Goal: Information Seeking & Learning: Learn about a topic

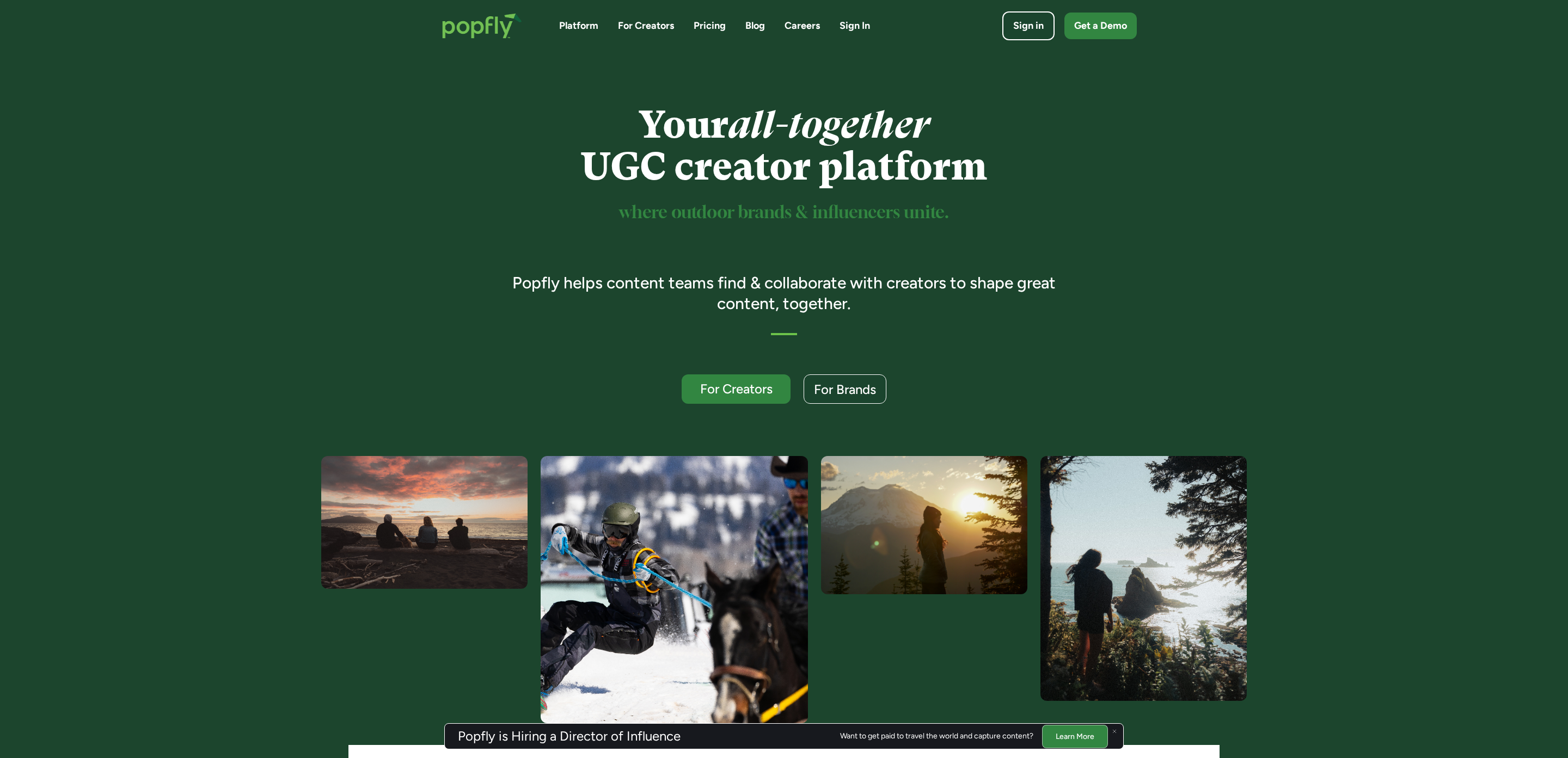
click at [754, 26] on link "Blog" at bounding box center [755, 26] width 20 height 14
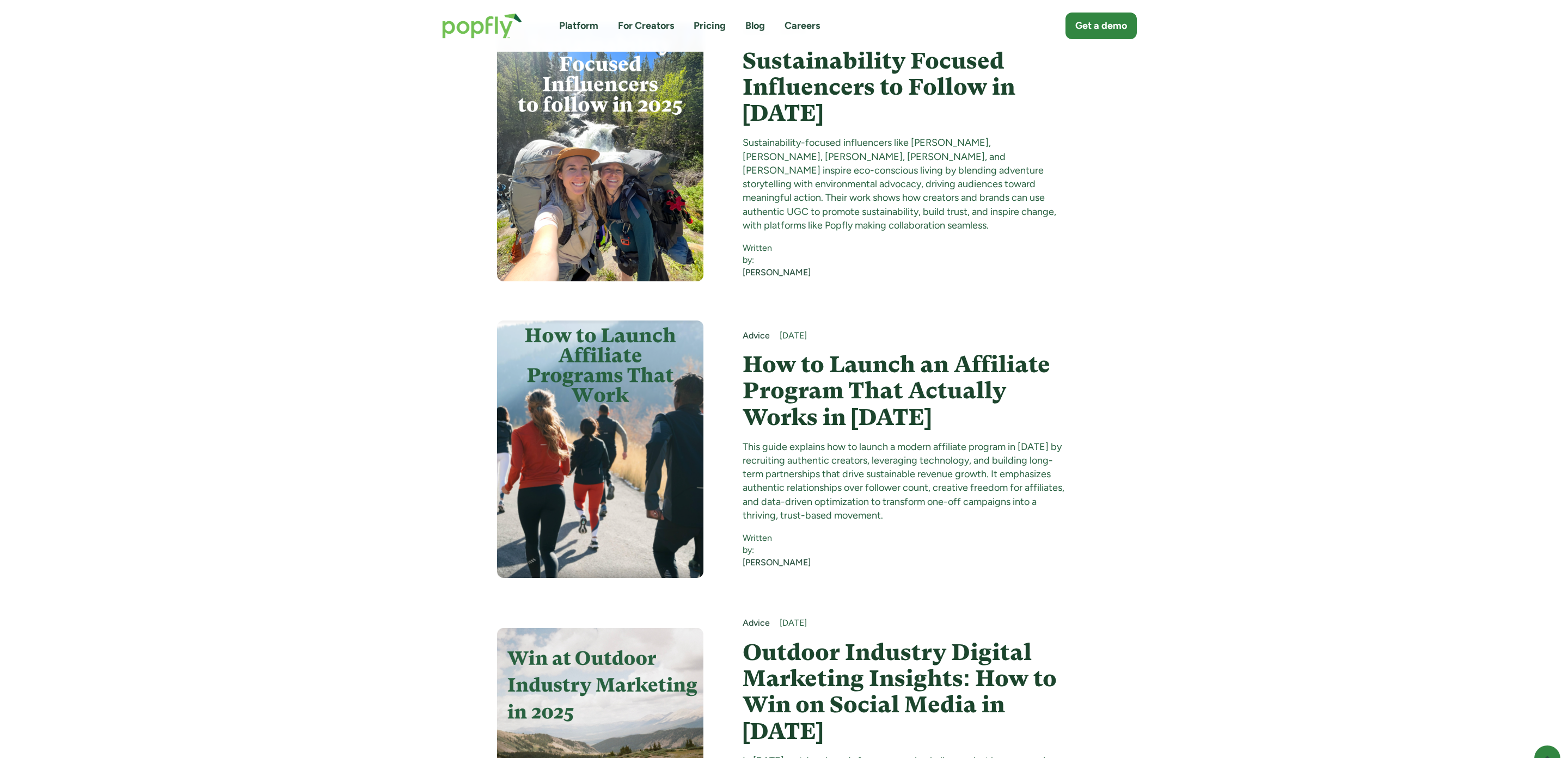
scroll to position [3095, 0]
